Goal: Browse casually

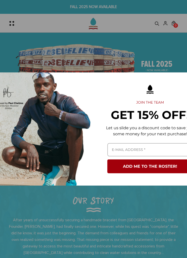
click at [100, 73] on div "Marketing offer form" at bounding box center [93, 129] width 187 height 258
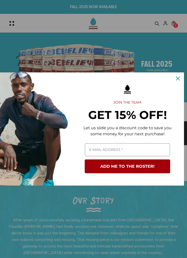
scroll to position [0, 23]
click at [177, 80] on icon "close icon" at bounding box center [178, 78] width 4 height 4
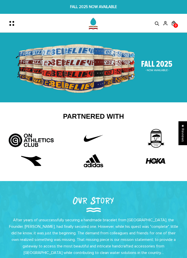
click at [162, 65] on img at bounding box center [93, 68] width 187 height 70
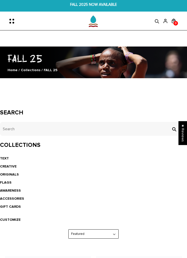
scroll to position [2, 0]
click at [8, 157] on link "TEXT" at bounding box center [4, 158] width 9 height 4
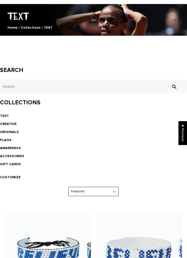
scroll to position [45, 0]
click at [13, 146] on link "AWARENESS" at bounding box center [10, 148] width 21 height 4
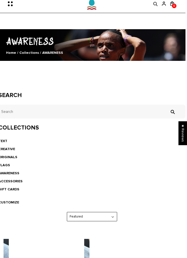
scroll to position [0, 2]
